Goal: Task Accomplishment & Management: Manage account settings

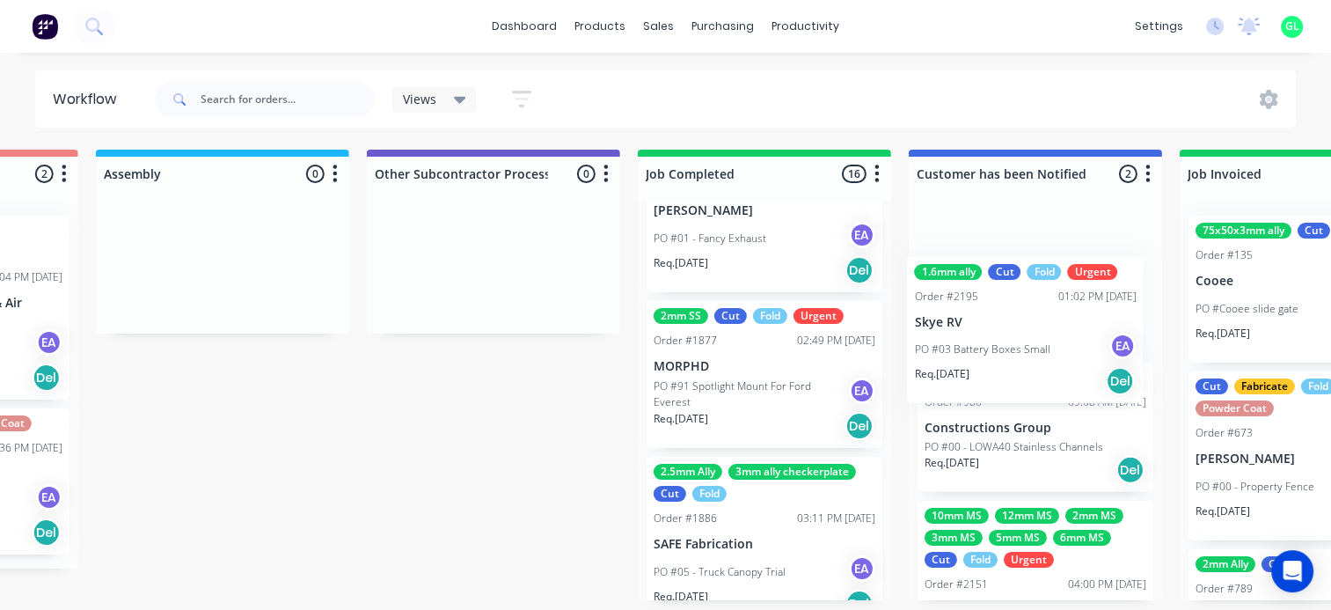
scroll to position [4, 5092]
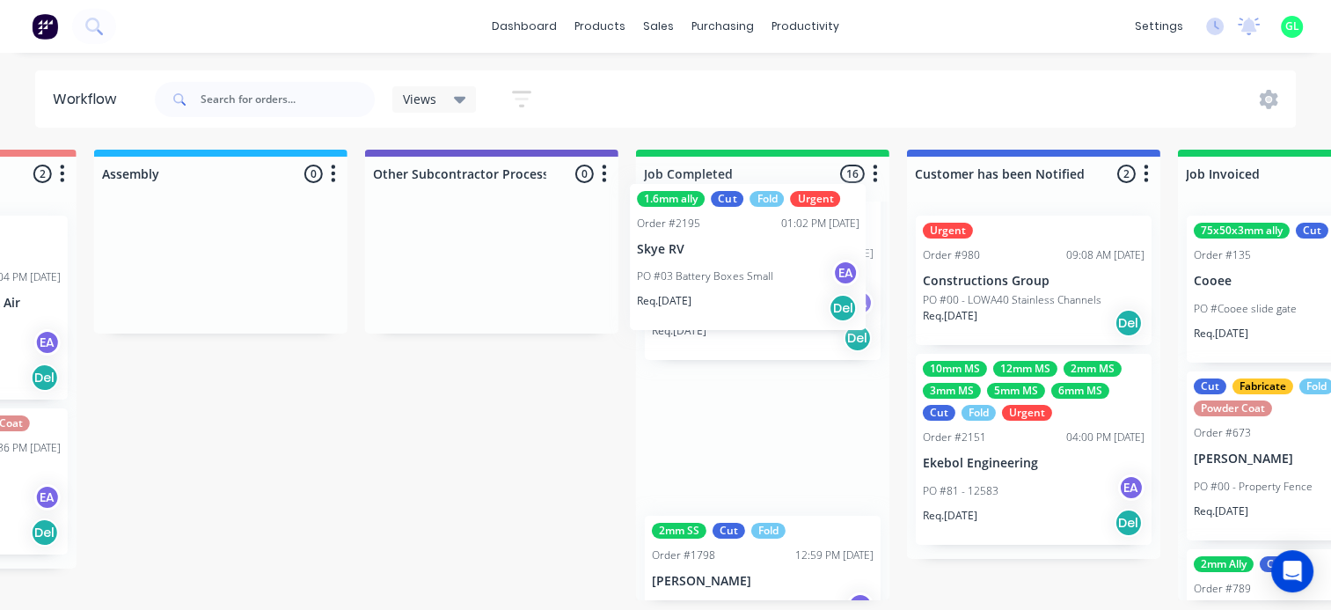
drag, startPoint x: 465, startPoint y: 301, endPoint x: 782, endPoint y: 275, distance: 317.7
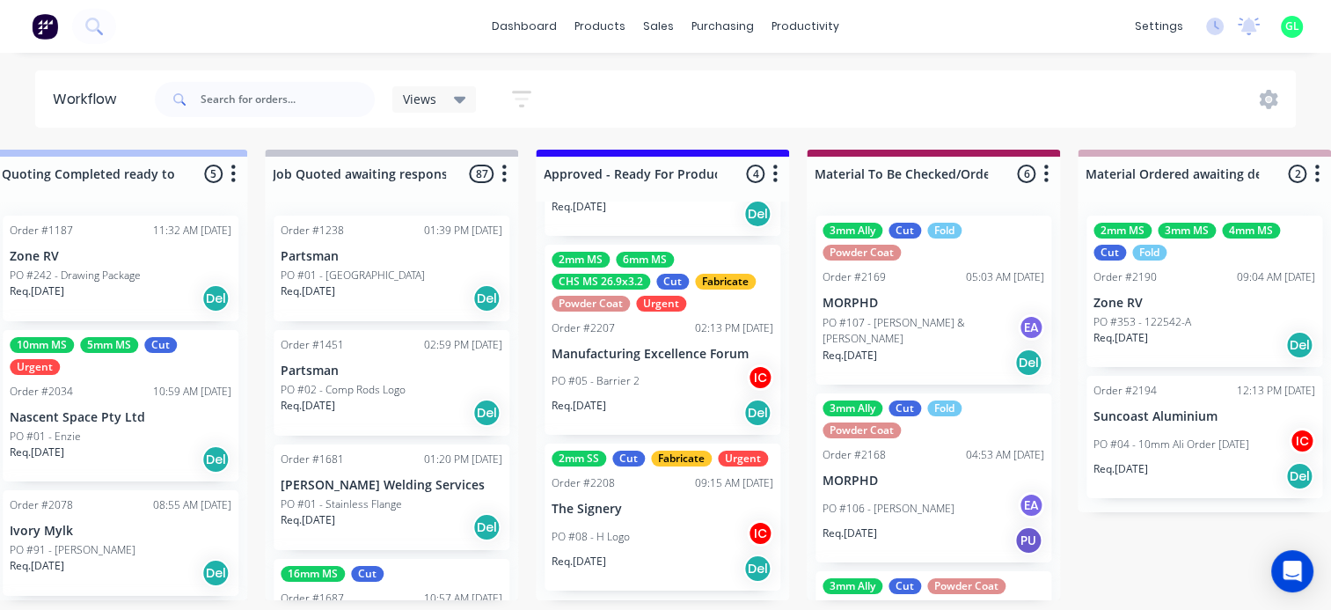
scroll to position [296, 0]
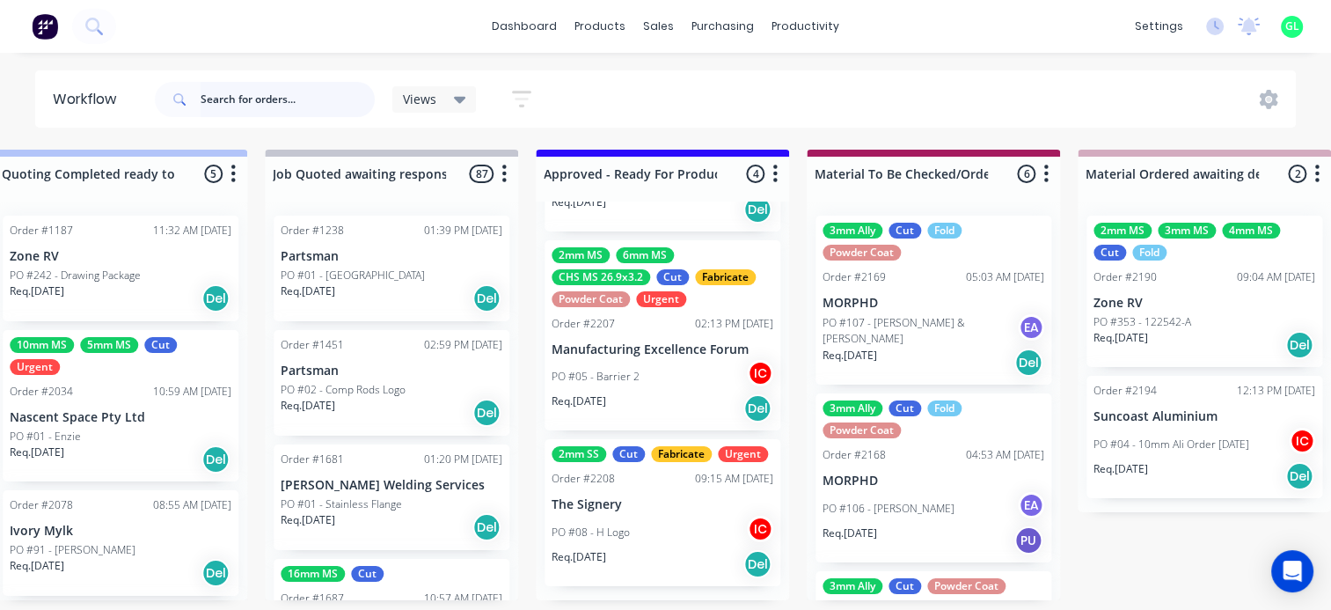
click at [266, 99] on input "text" at bounding box center [288, 99] width 174 height 35
type input "gecko"
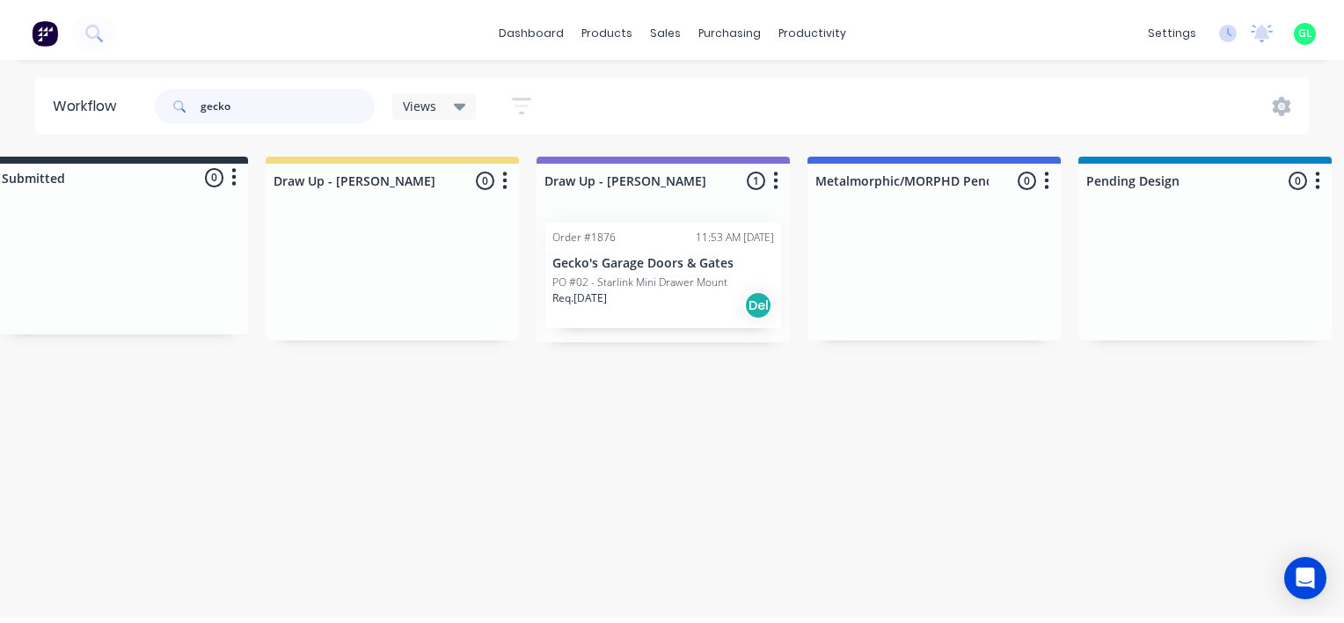
scroll to position [0, 0]
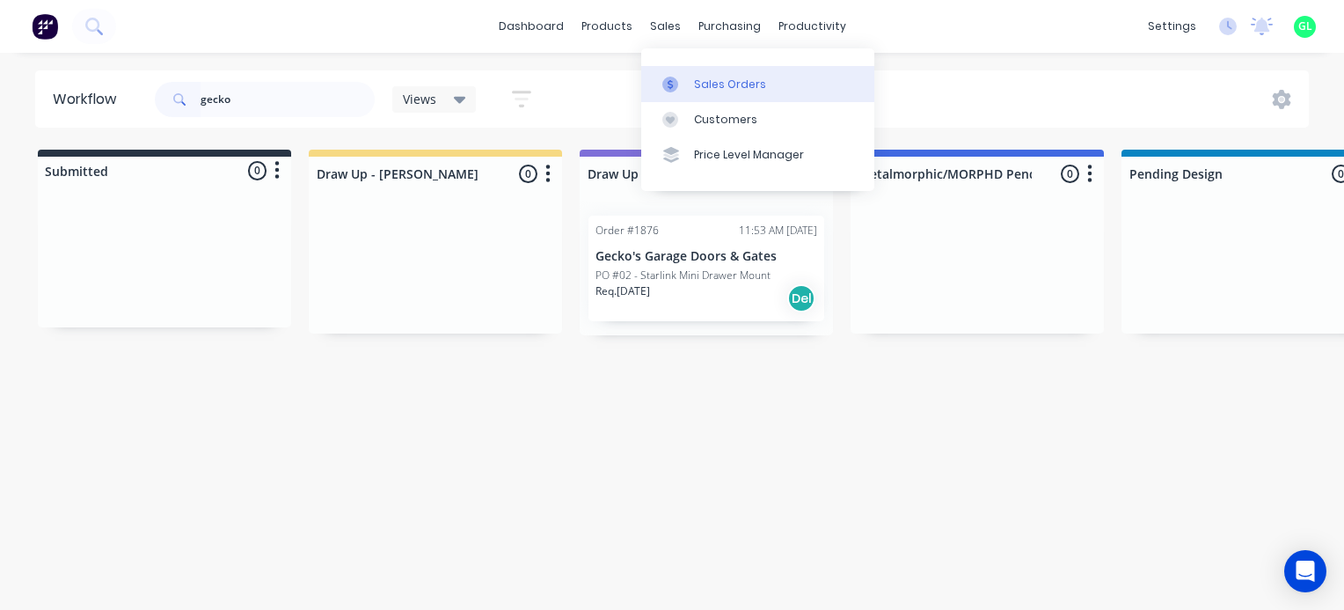
click at [719, 79] on div "Sales Orders" at bounding box center [730, 85] width 72 height 16
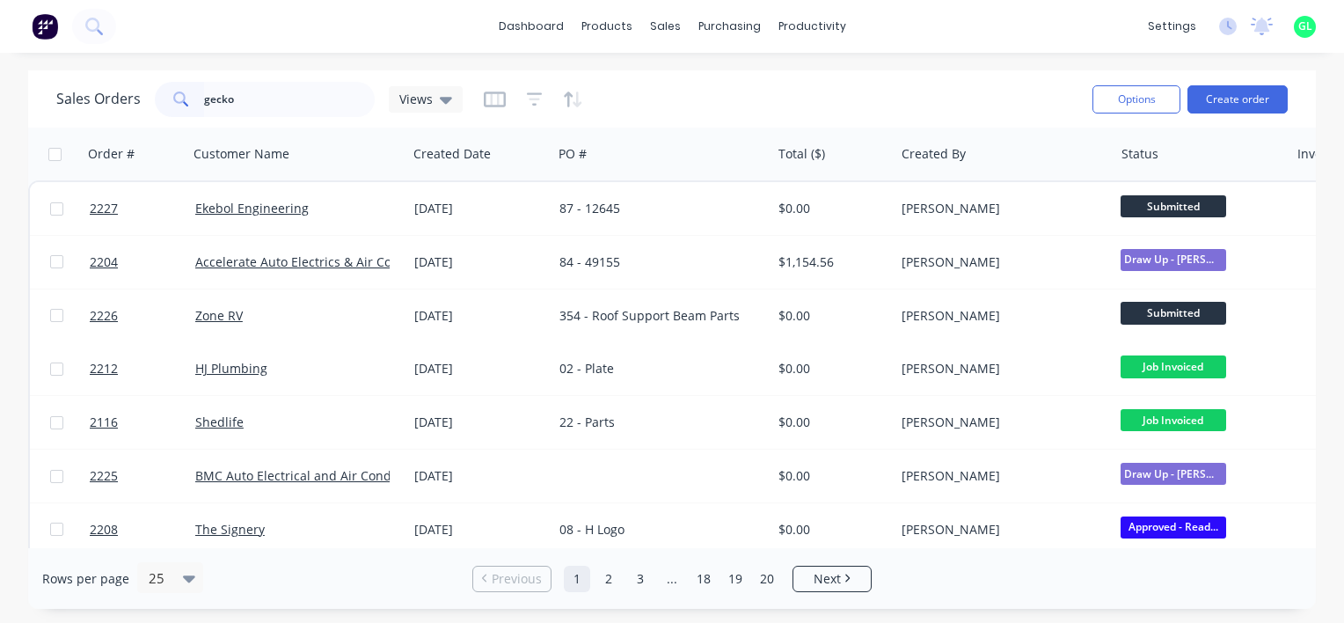
type input "gecko"
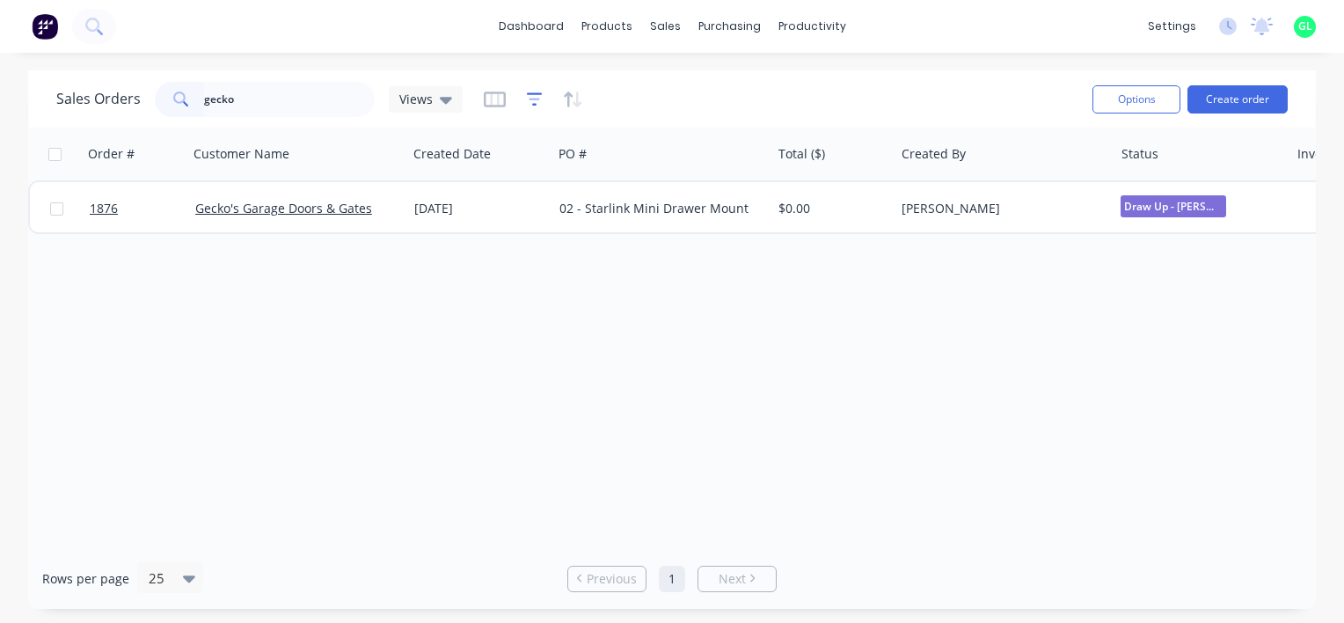
click at [532, 99] on icon "button" at bounding box center [534, 99] width 11 height 3
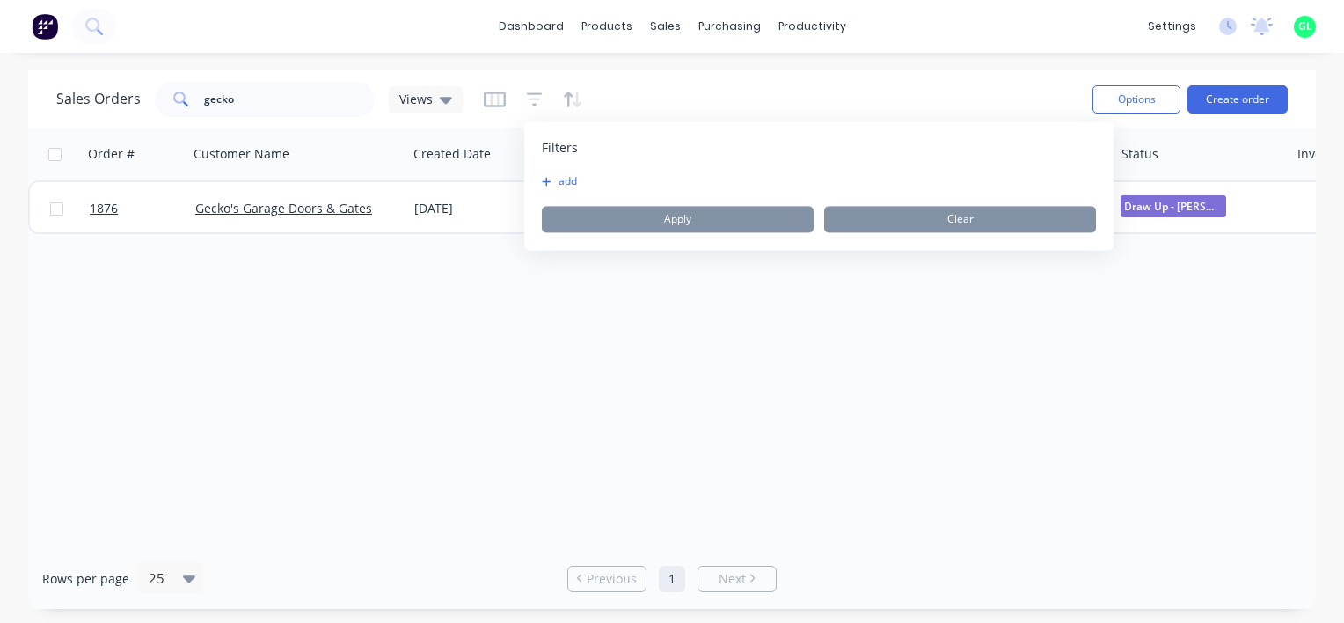
click at [560, 191] on div "add Apply Clear" at bounding box center [819, 203] width 554 height 58
click at [565, 178] on button "add" at bounding box center [564, 181] width 44 height 14
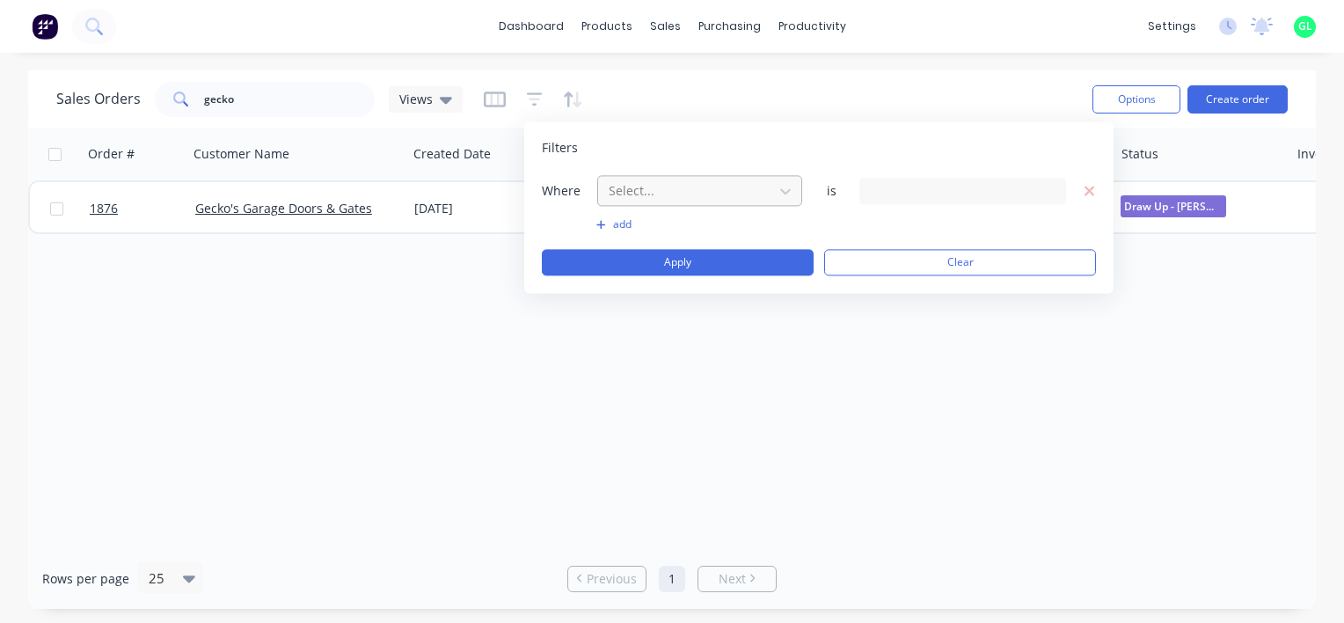
click at [623, 194] on div at bounding box center [685, 190] width 157 height 22
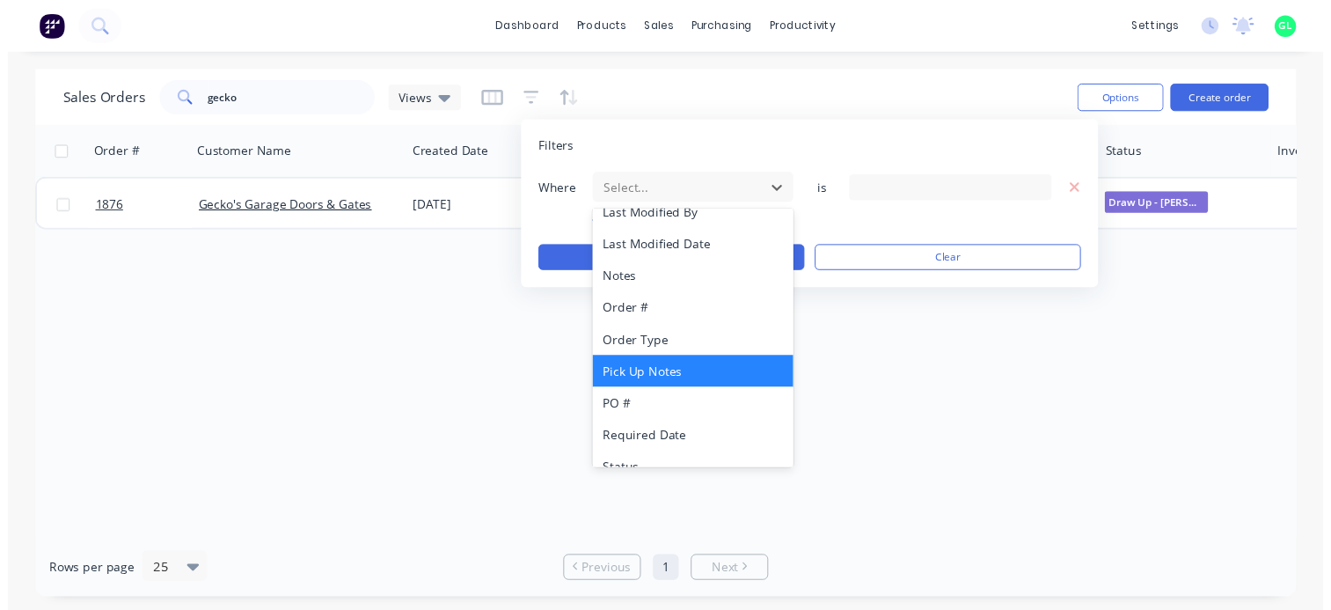
scroll to position [394, 0]
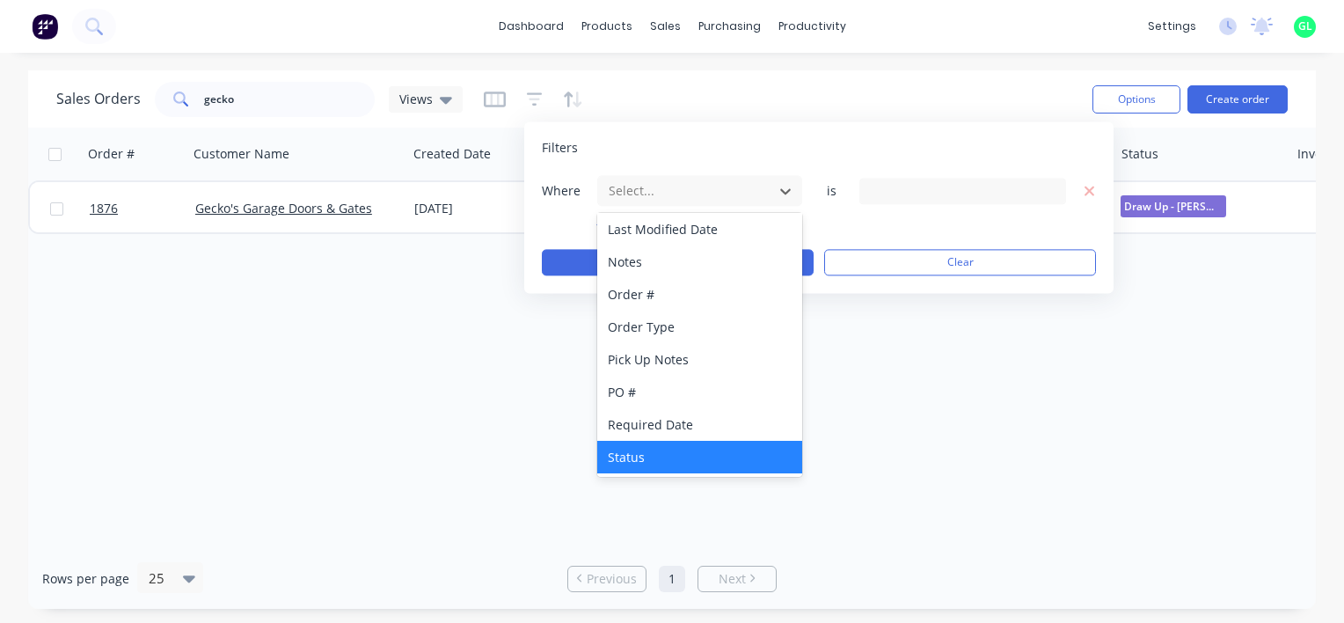
click at [645, 454] on div "Status" at bounding box center [699, 457] width 205 height 33
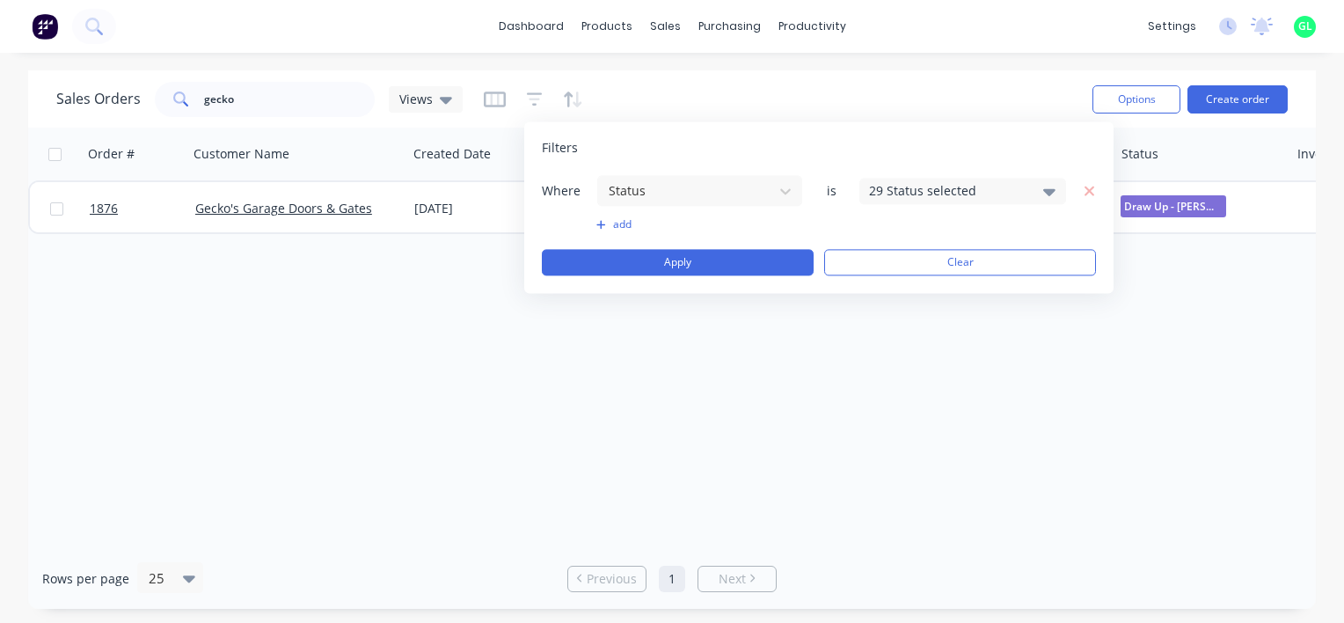
drag, startPoint x: 930, startPoint y: 183, endPoint x: 925, endPoint y: 202, distance: 19.8
click at [929, 183] on div "29 Status selected" at bounding box center [948, 190] width 159 height 18
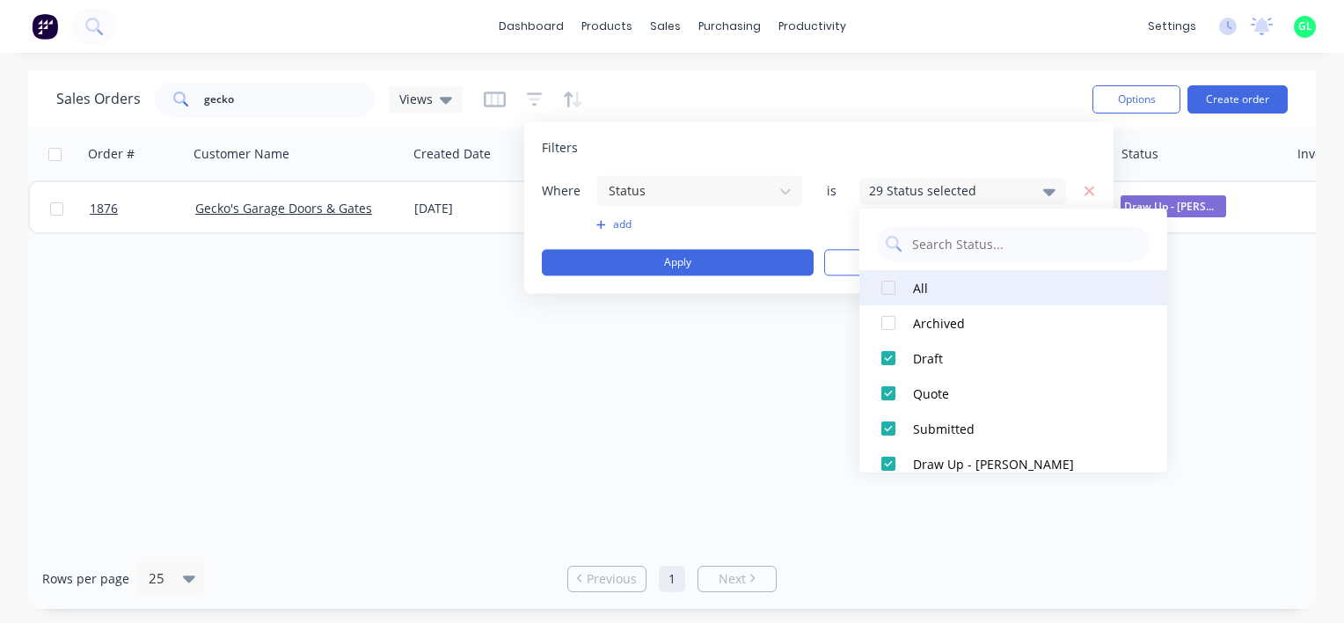
click at [889, 292] on div at bounding box center [888, 287] width 35 height 35
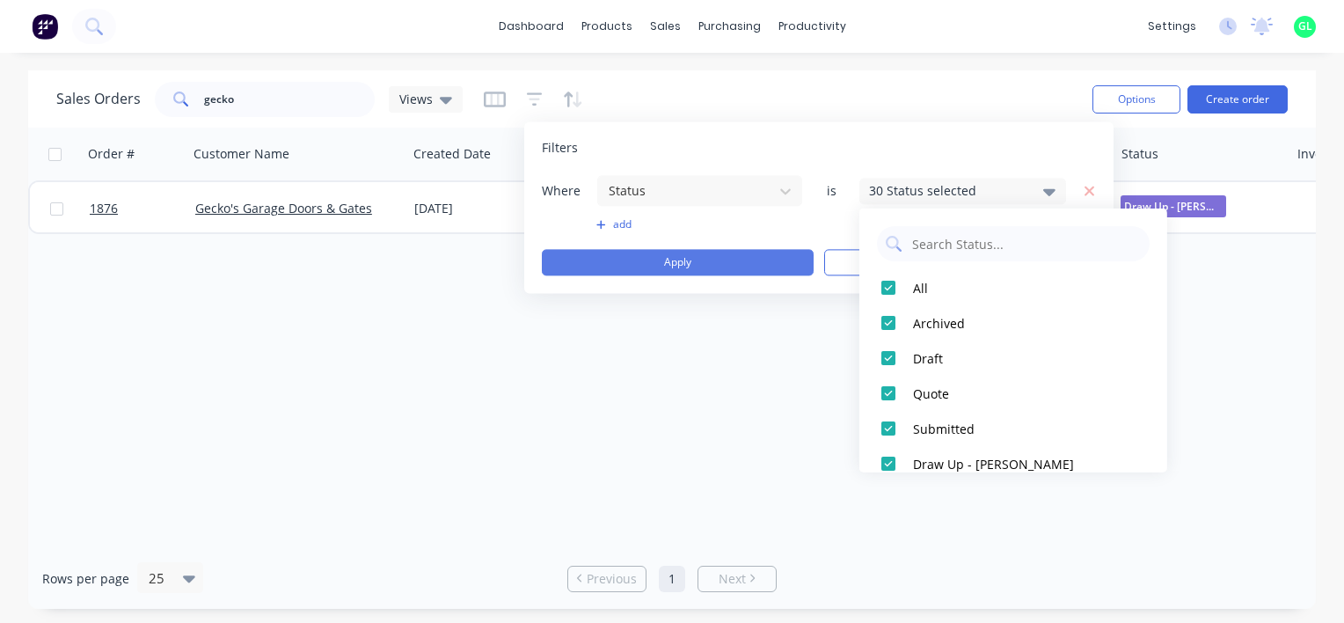
click at [733, 260] on button "Apply" at bounding box center [678, 262] width 272 height 26
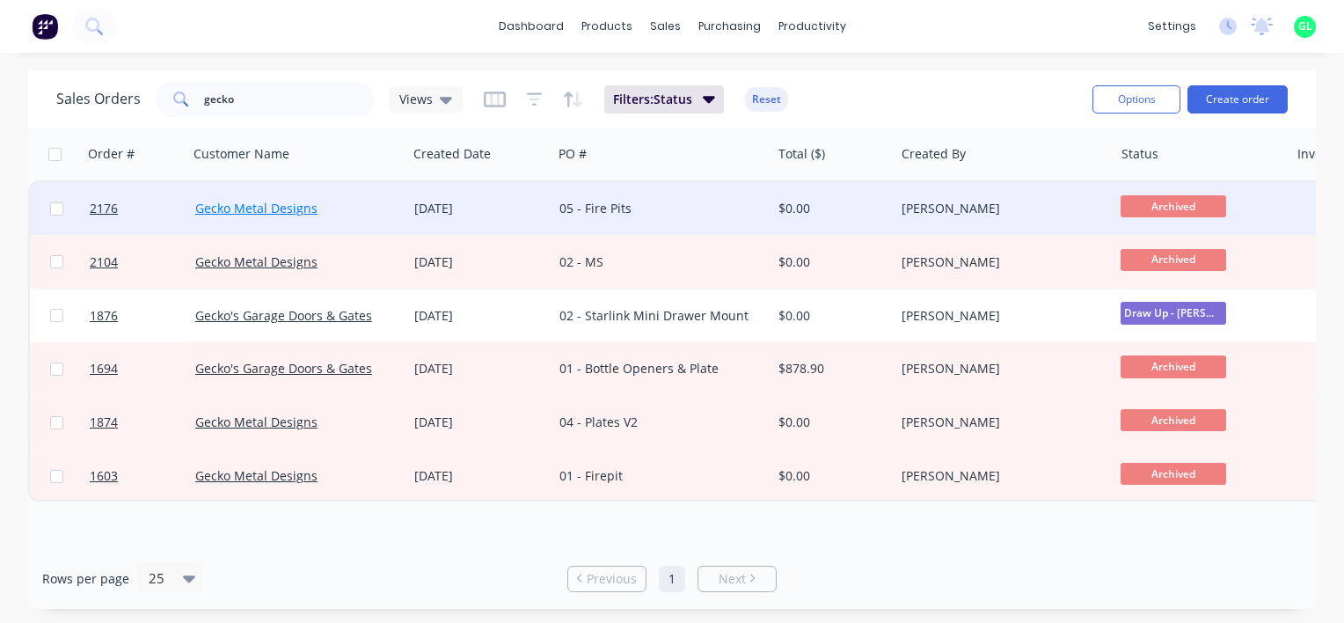
click at [278, 209] on link "Gecko Metal Designs" at bounding box center [256, 208] width 122 height 17
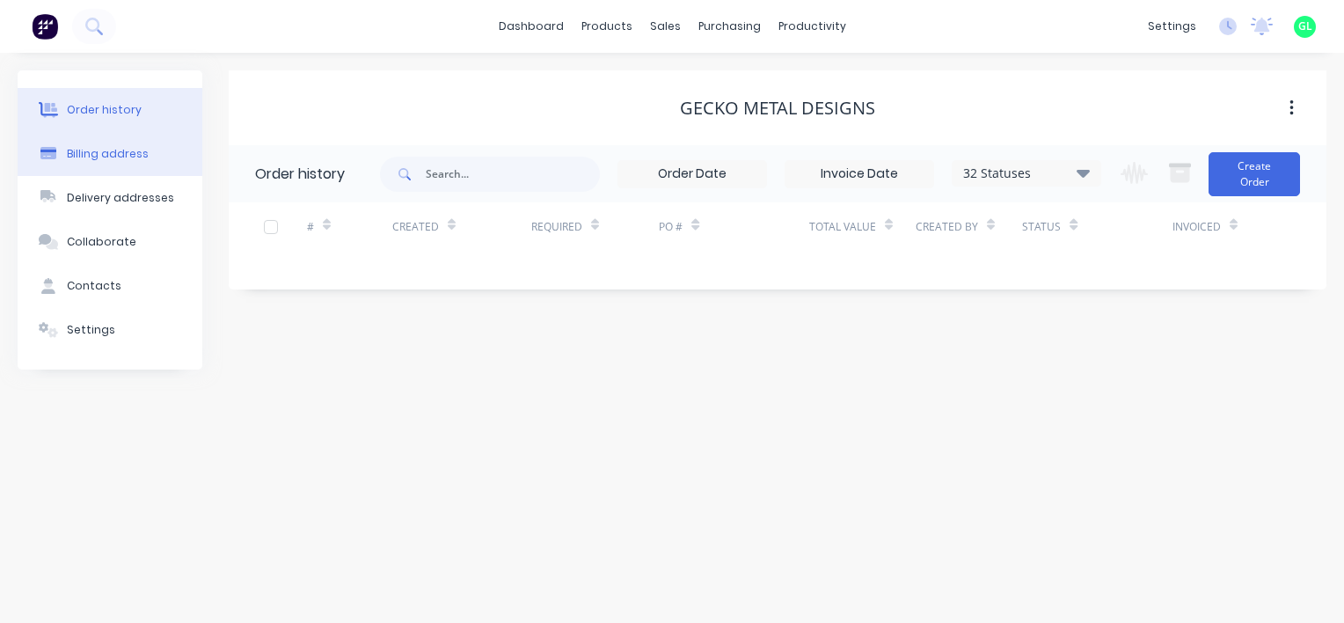
click at [113, 157] on div "Billing address" at bounding box center [108, 154] width 82 height 16
select select "AU"
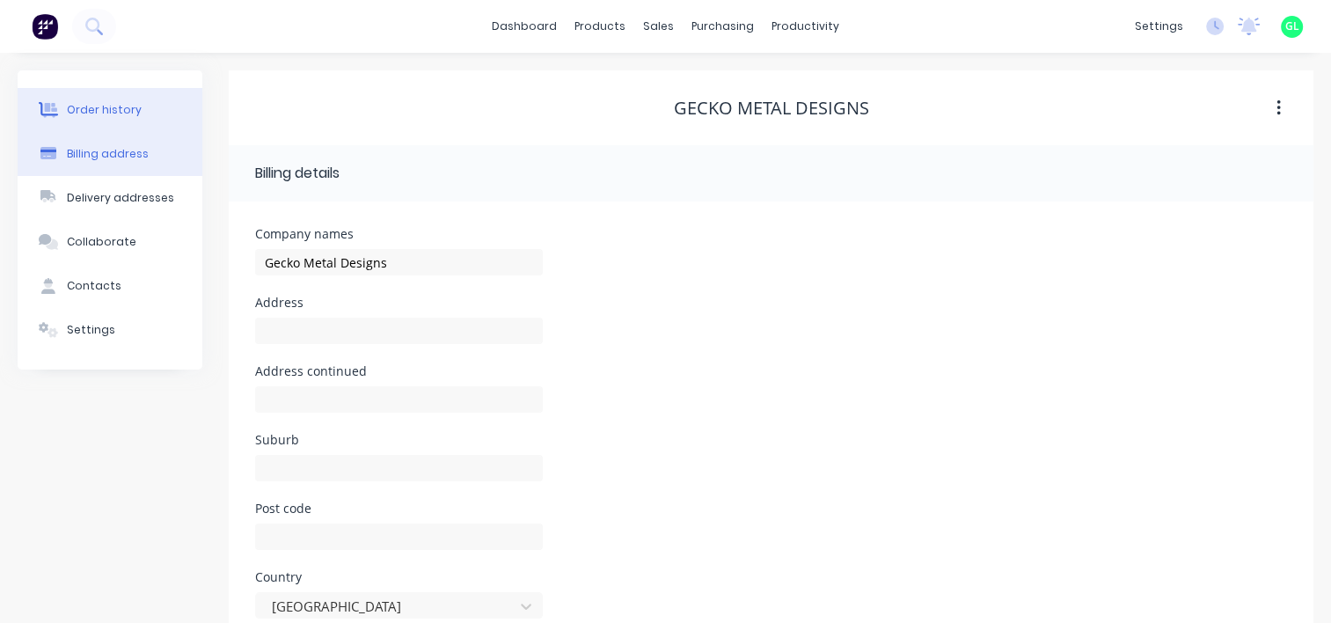
click at [90, 108] on div "Order history" at bounding box center [104, 110] width 75 height 16
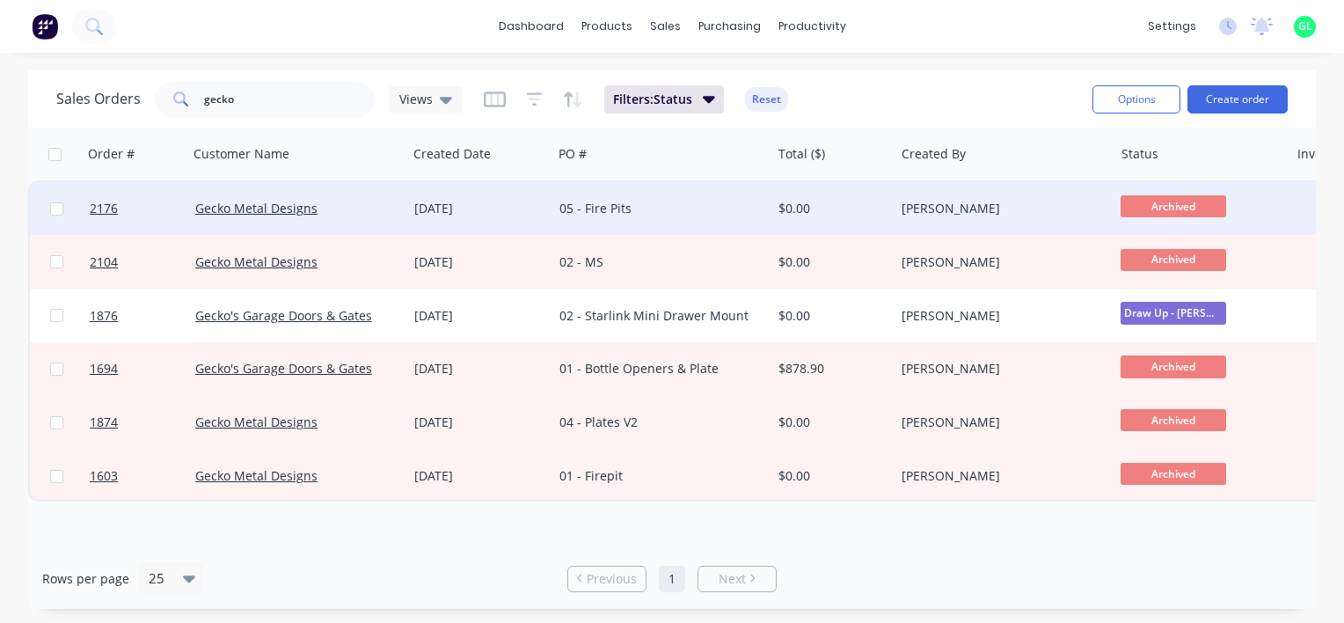
click at [460, 211] on div "26 Aug 2025" at bounding box center [479, 209] width 131 height 18
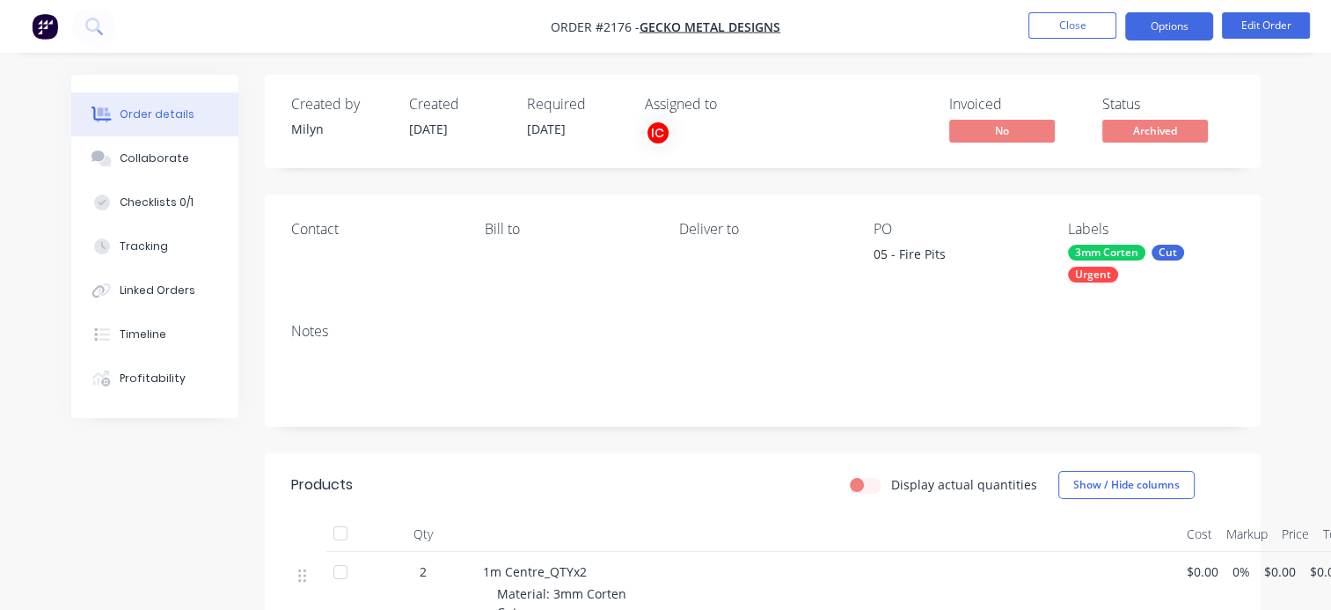
click at [1156, 34] on button "Options" at bounding box center [1169, 26] width 88 height 28
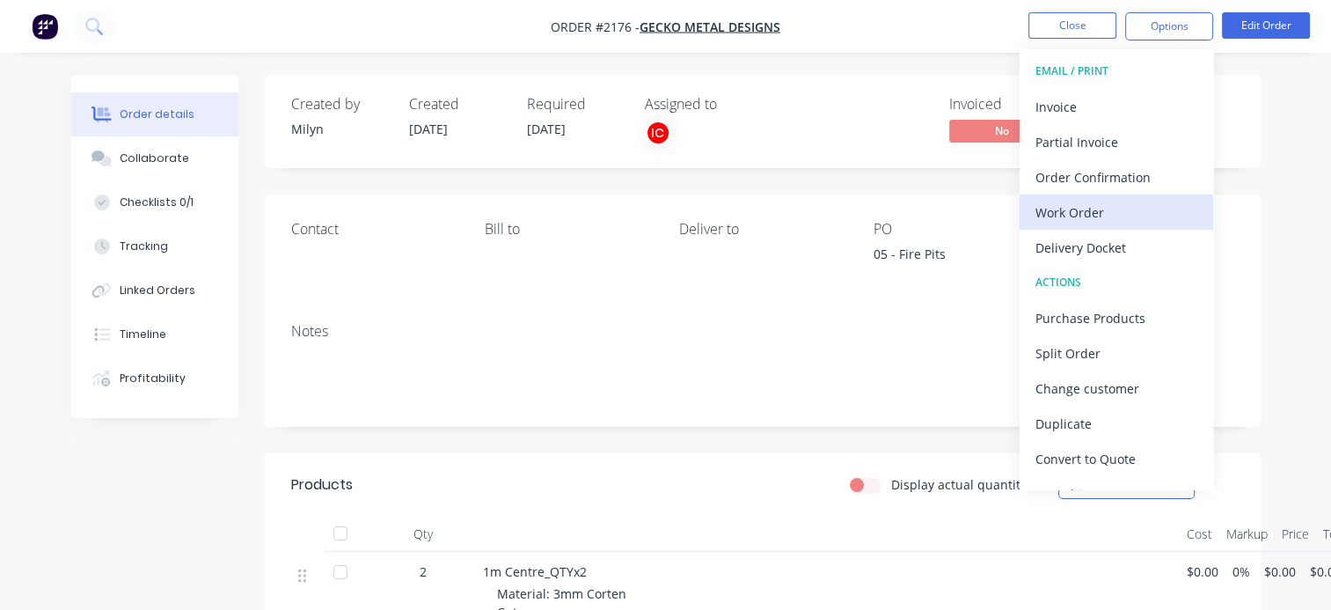
click at [1080, 211] on div "Work Order" at bounding box center [1116, 213] width 162 height 26
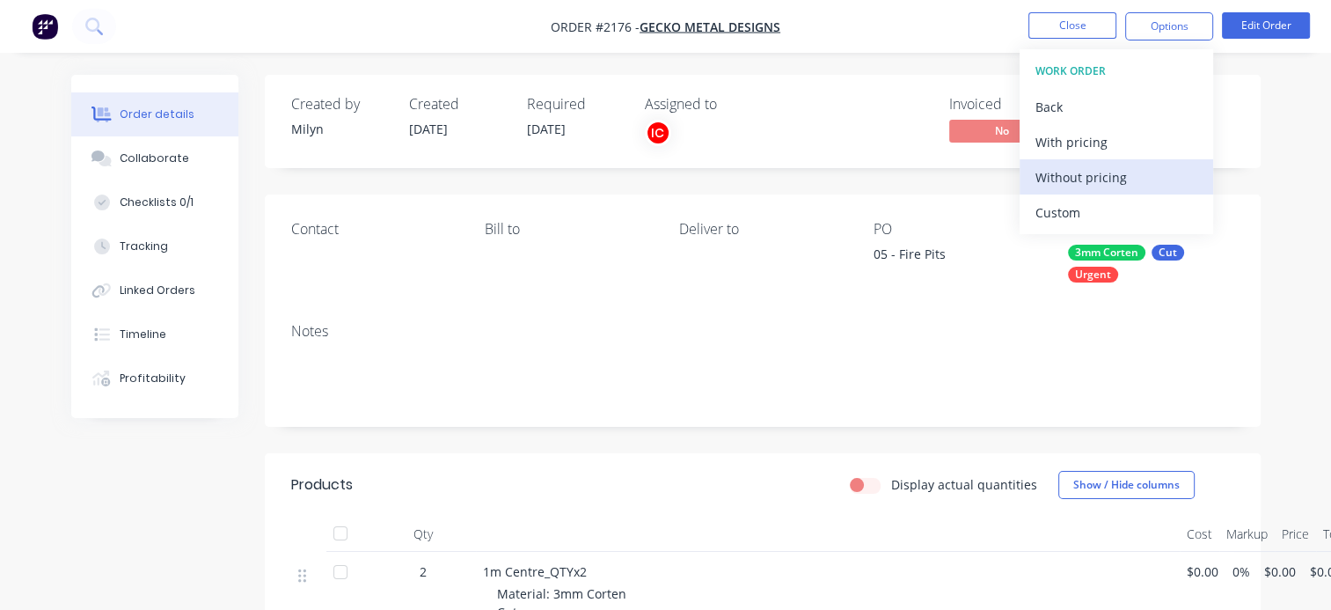
click at [1071, 182] on div "Without pricing" at bounding box center [1116, 178] width 162 height 26
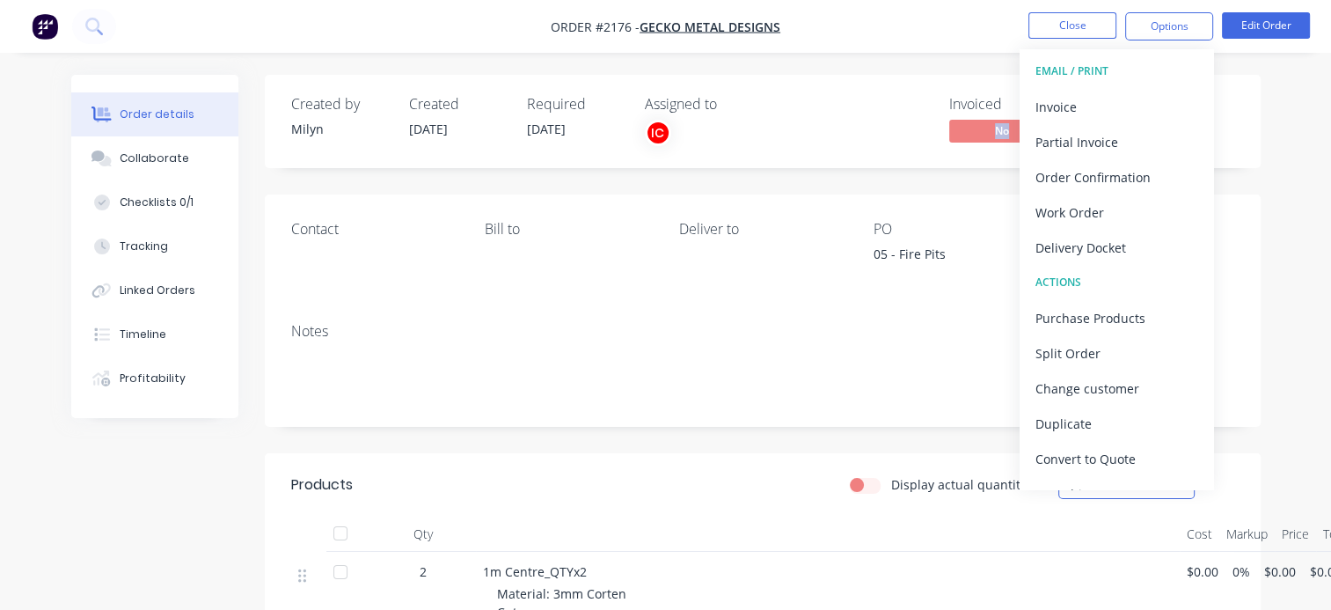
drag, startPoint x: 958, startPoint y: 148, endPoint x: 918, endPoint y: 158, distance: 41.0
click at [918, 158] on div "Created by Milyn Created 26/08/25 Required 02/09/25 Assigned to IC Invoiced No …" at bounding box center [763, 121] width 996 height 93
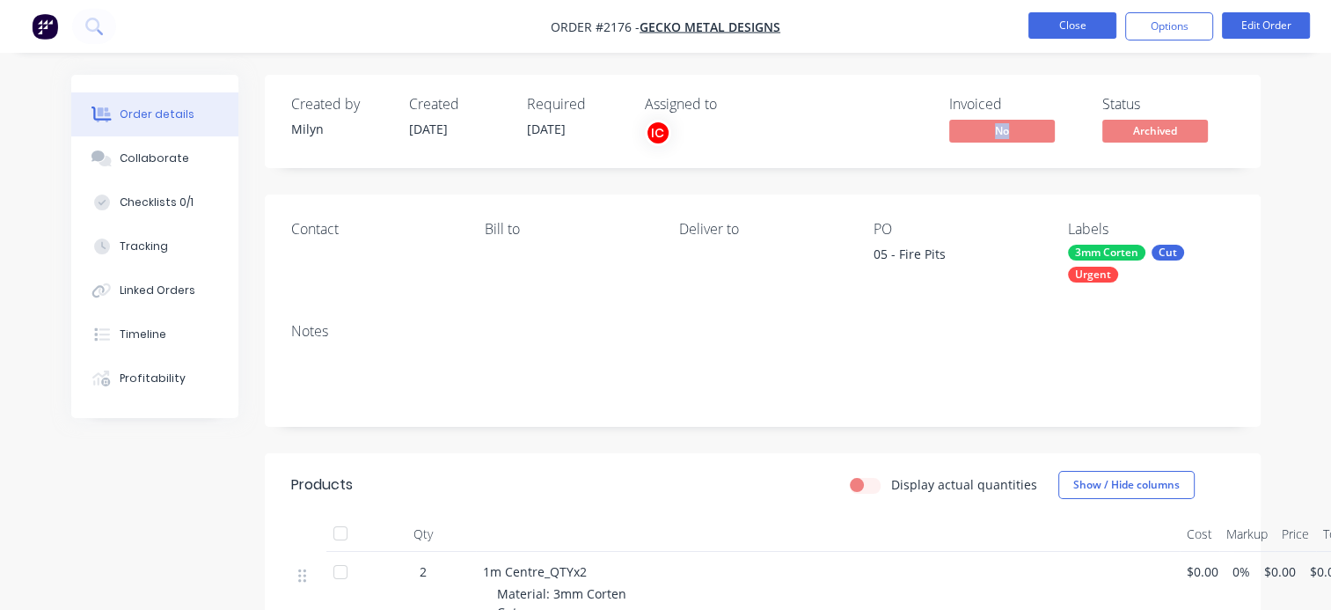
drag, startPoint x: 918, startPoint y: 158, endPoint x: 1078, endPoint y: 30, distance: 204.6
click at [1078, 30] on button "Close" at bounding box center [1072, 25] width 88 height 26
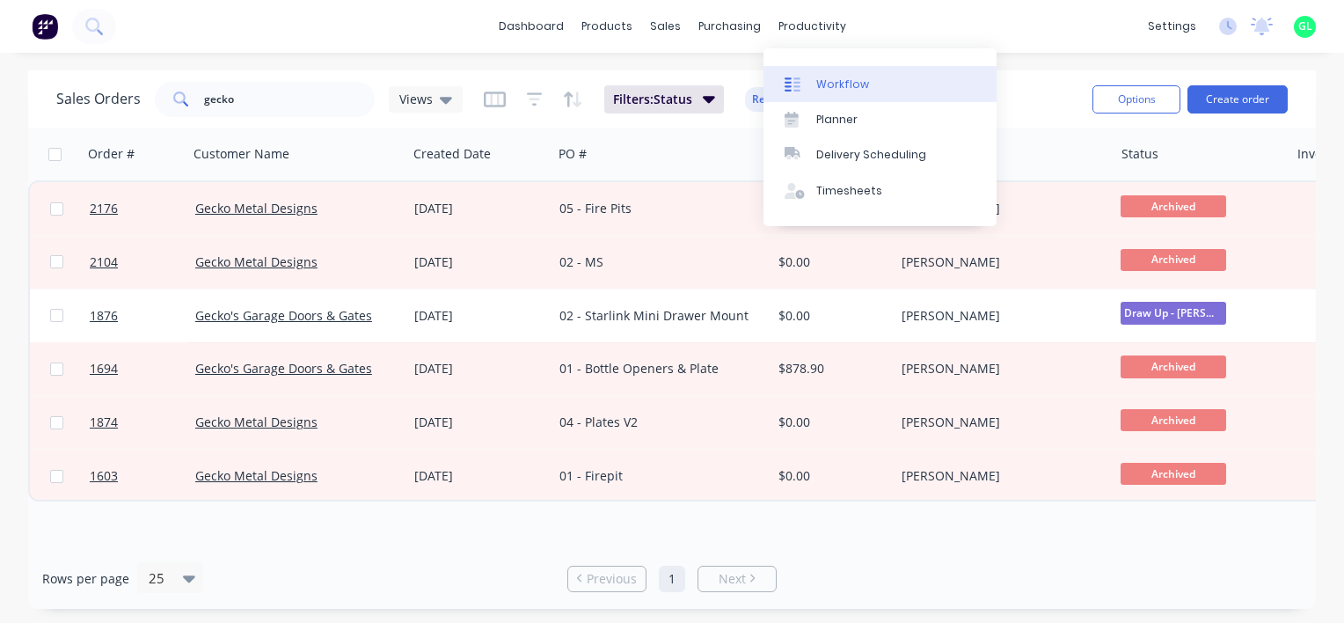
click at [846, 80] on div "Workflow" at bounding box center [842, 85] width 53 height 16
